Goal: Obtain resource: Obtain resource

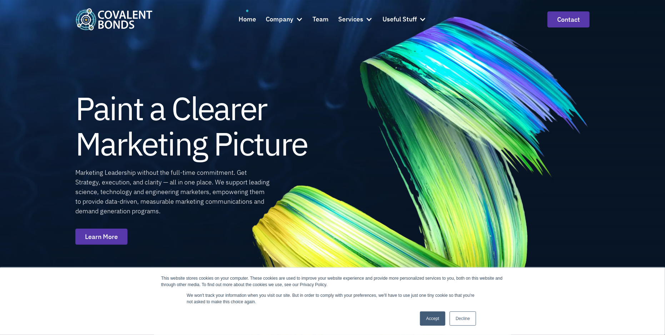
click at [430, 314] on link "Accept" at bounding box center [432, 319] width 25 height 14
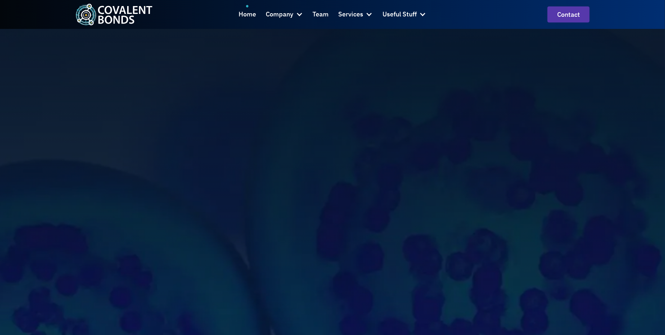
scroll to position [661, 0]
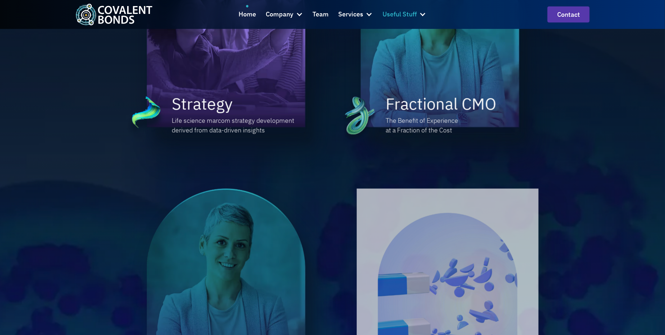
click at [408, 9] on div "Useful Stuff" at bounding box center [399, 14] width 34 height 19
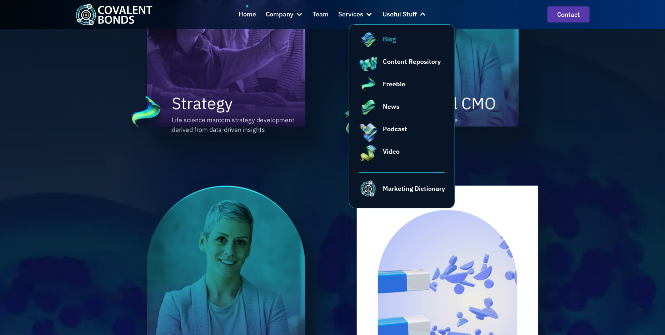
click at [385, 38] on div "Blog" at bounding box center [389, 39] width 13 height 10
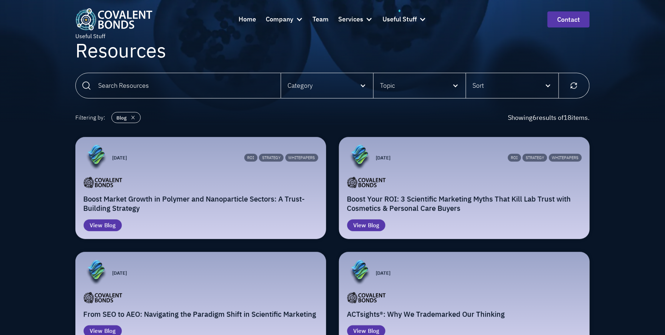
scroll to position [33, 0]
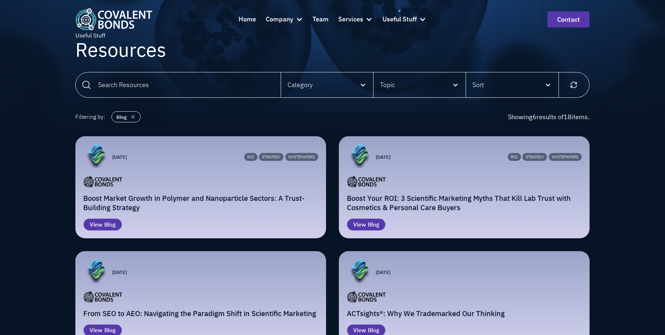
click at [269, 198] on h2 "Boost Market Growth in Polymer and Nanoparticle Sectors: A Trust-Building Strat…" at bounding box center [201, 203] width 235 height 19
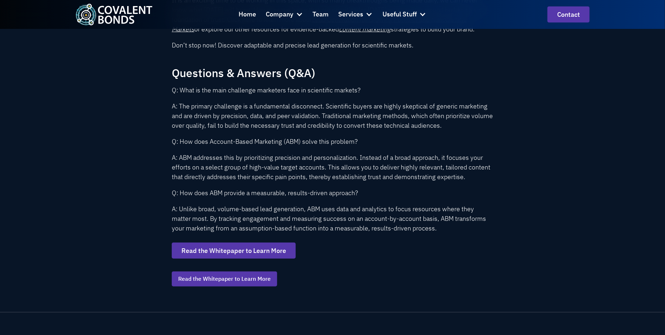
scroll to position [1534, 0]
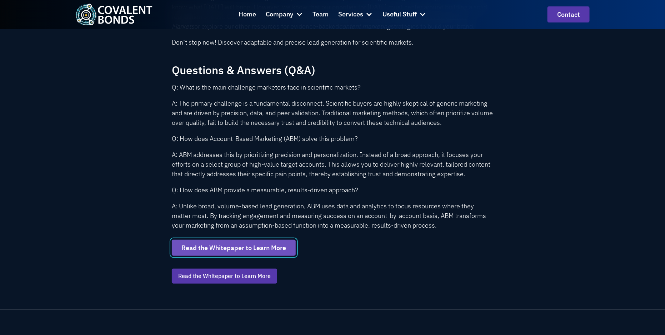
click at [252, 254] on link "Read the Whitepaper to Learn More" at bounding box center [234, 248] width 124 height 16
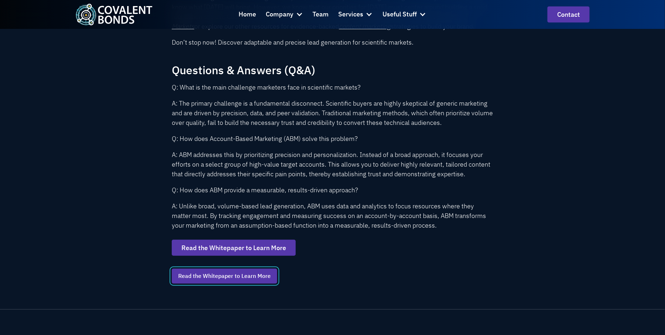
click at [213, 277] on link "Read the Whitepaper to Learn More" at bounding box center [224, 276] width 105 height 15
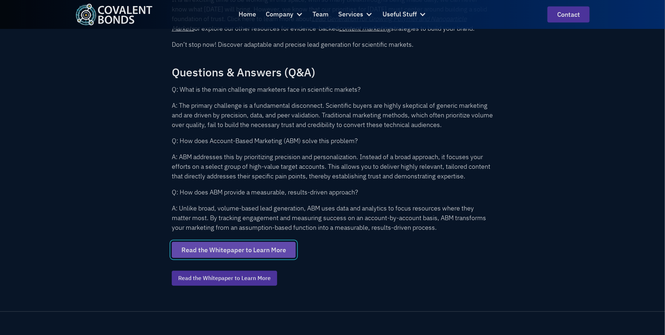
scroll to position [1534, 0]
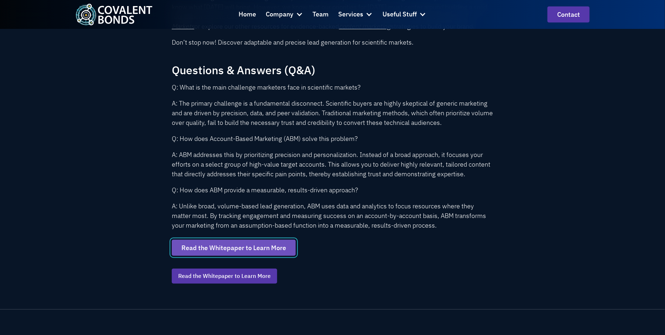
click at [212, 240] on link "Read the Whitepaper to Learn More" at bounding box center [234, 248] width 124 height 16
